Goal: Navigation & Orientation: Find specific page/section

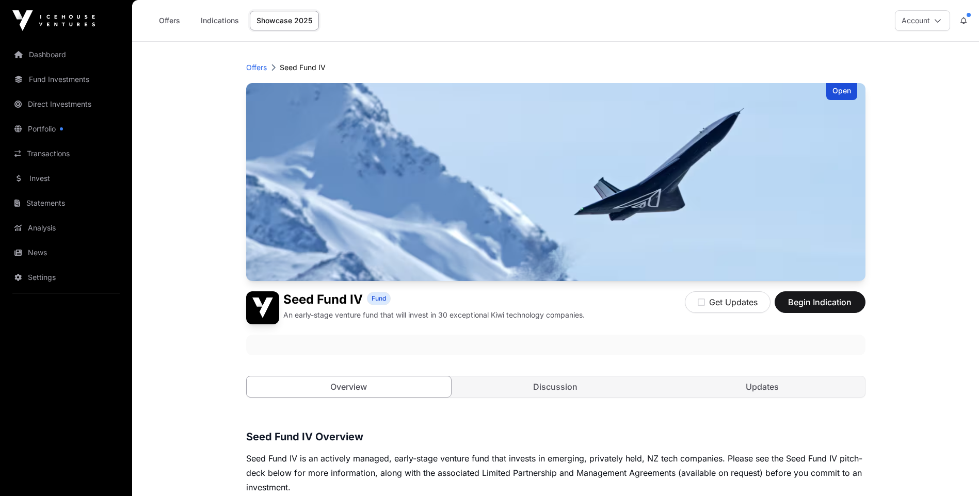
scroll to position [310, 0]
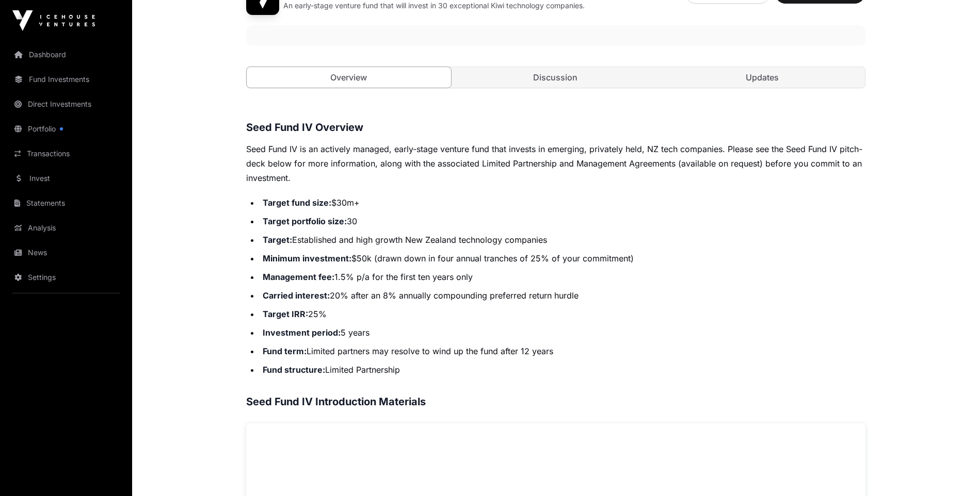
click at [781, 291] on li "Carried interest: 20% after an 8% annually compounding preferred return hurdle" at bounding box center [563, 295] width 606 height 14
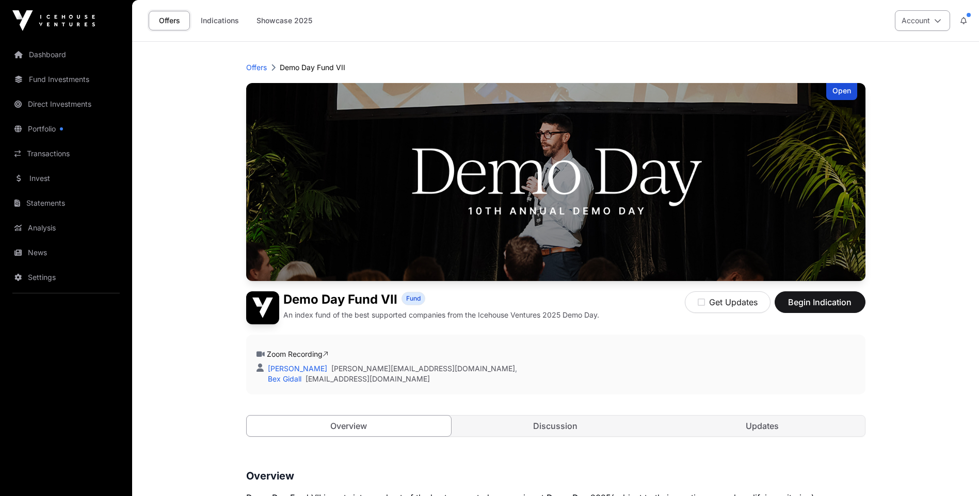
click at [939, 22] on icon at bounding box center [937, 20] width 7 height 7
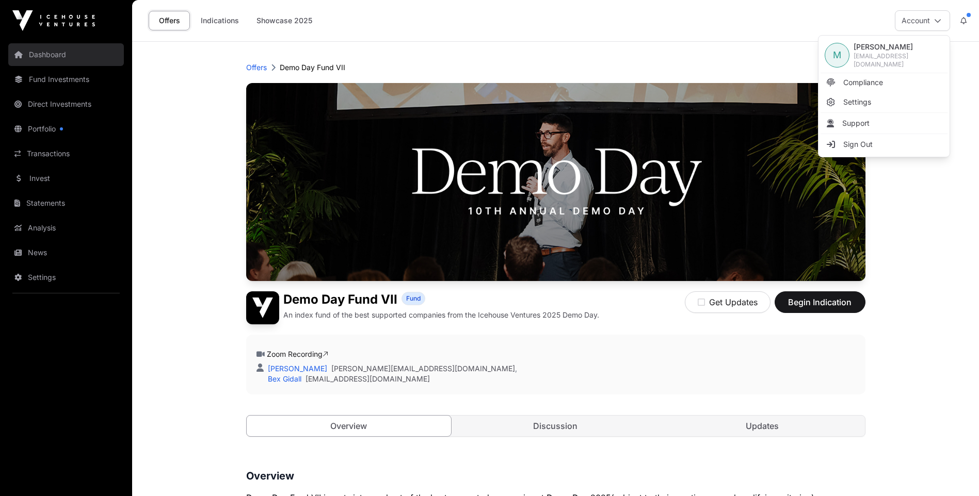
click at [56, 50] on link "Dashboard" at bounding box center [66, 54] width 116 height 23
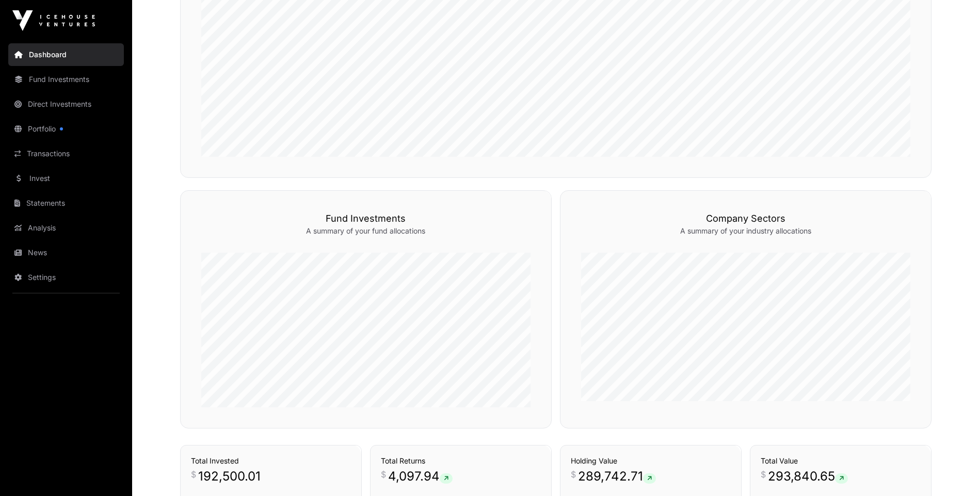
scroll to position [413, 0]
